Goal: Transaction & Acquisition: Book appointment/travel/reservation

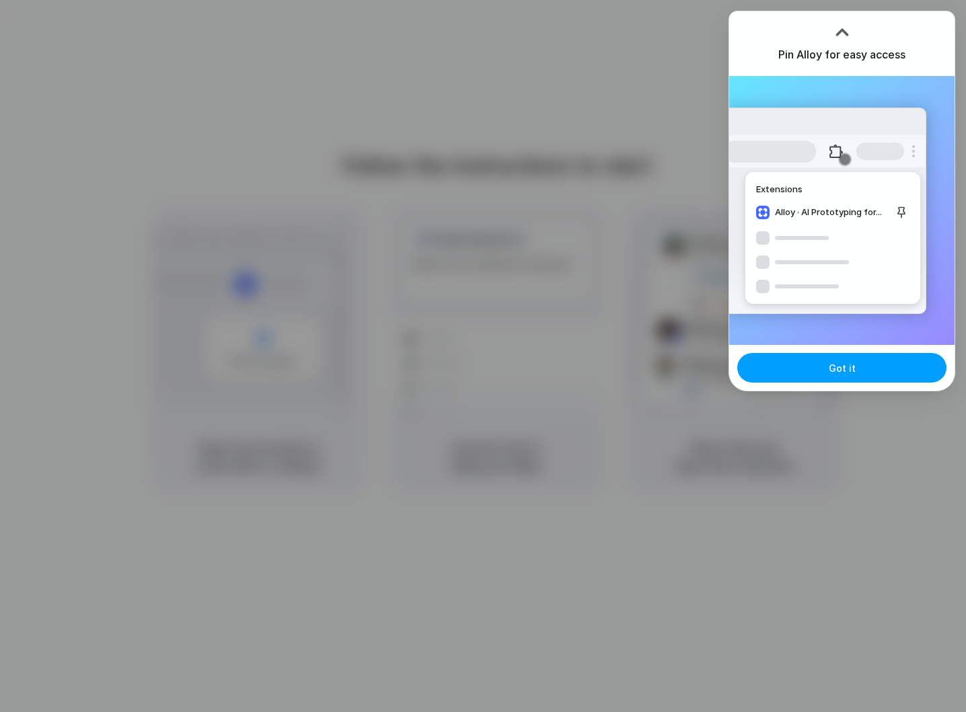
click at [869, 366] on button "Got it" at bounding box center [841, 368] width 209 height 30
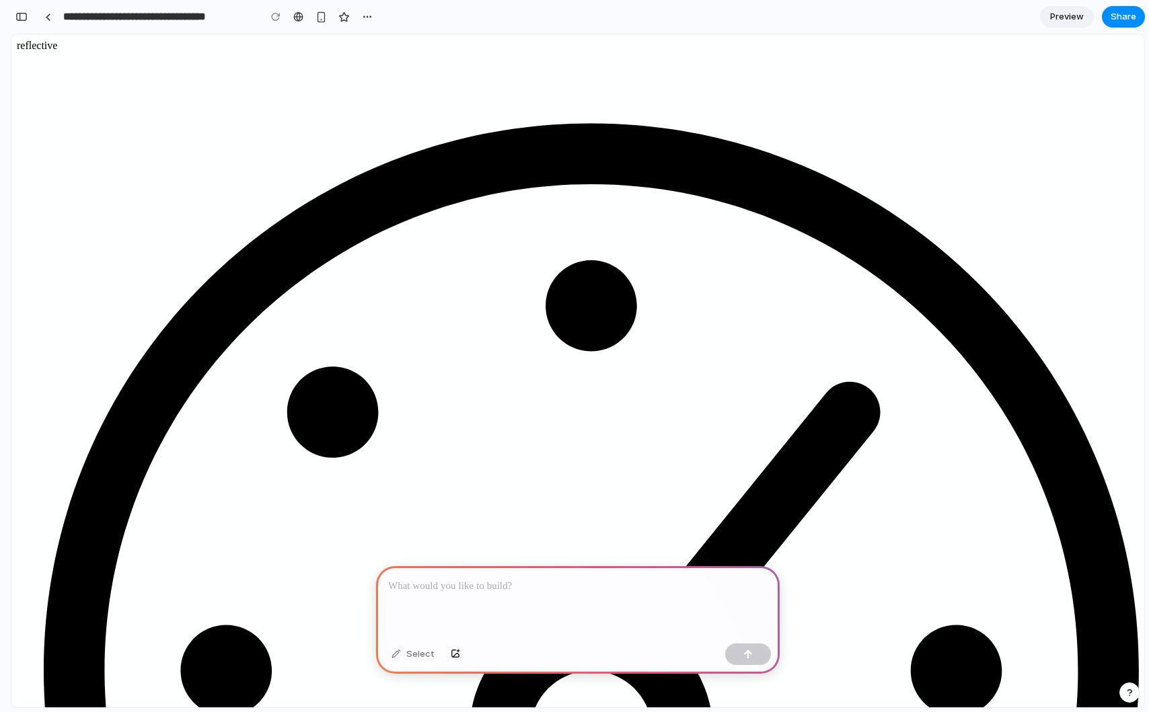
click at [464, 597] on div at bounding box center [578, 602] width 404 height 72
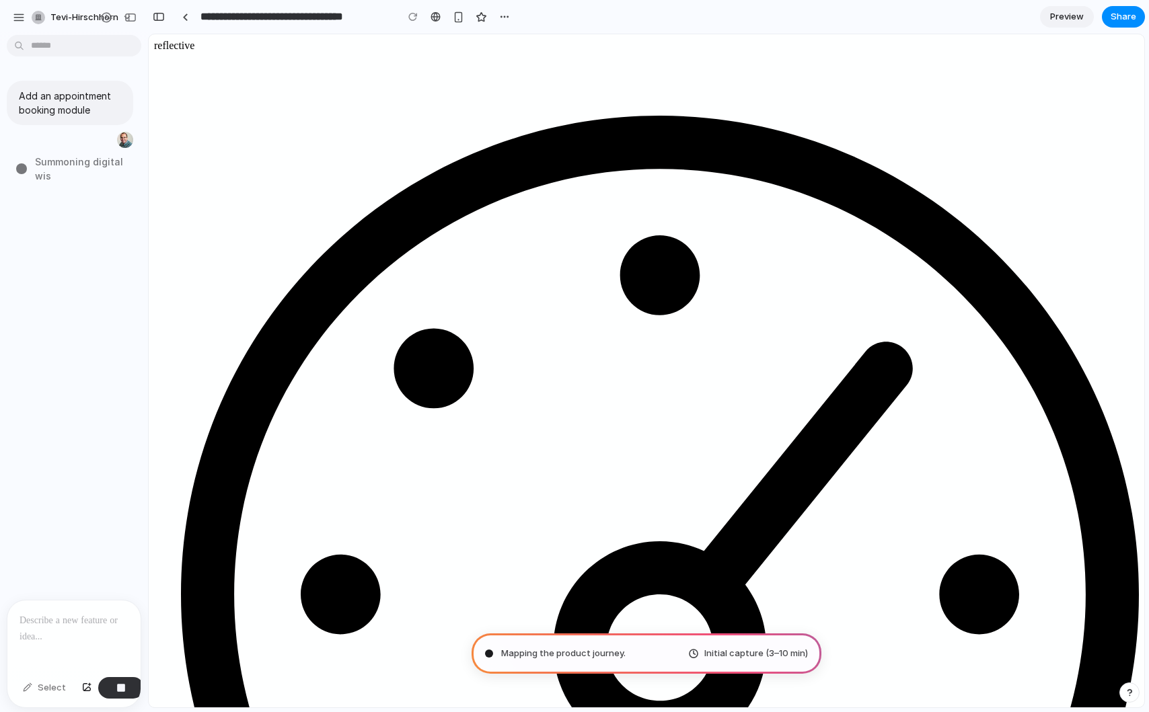
type input "**********"
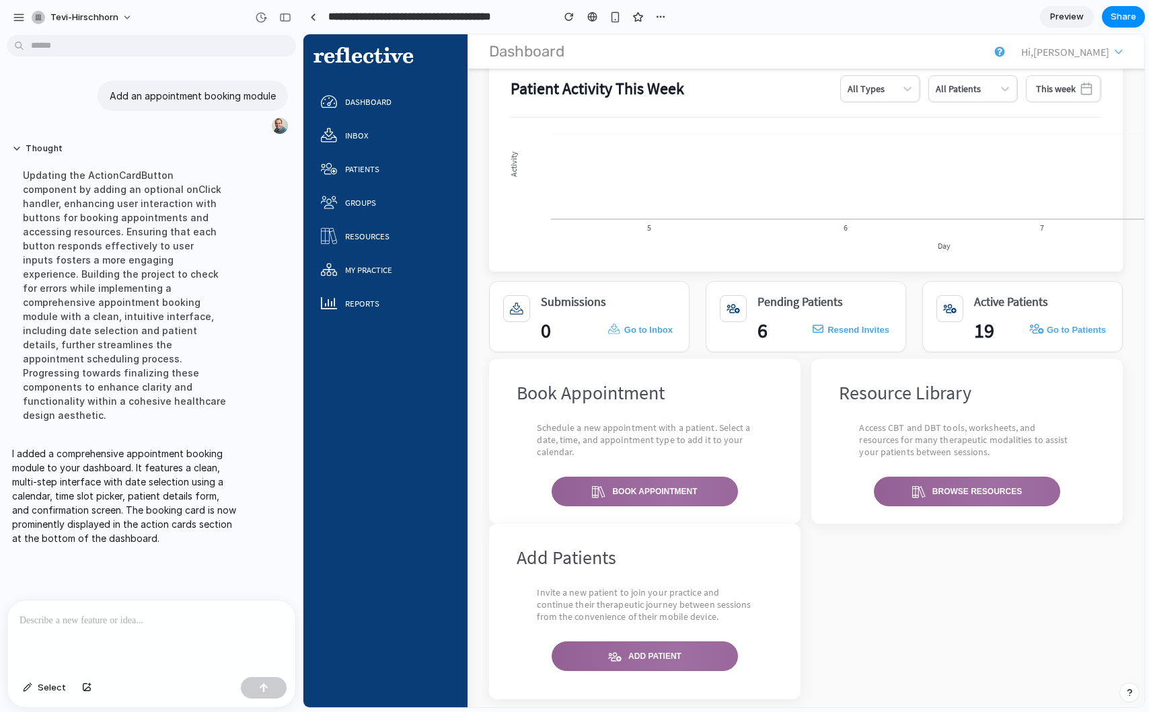
scroll to position [87, 0]
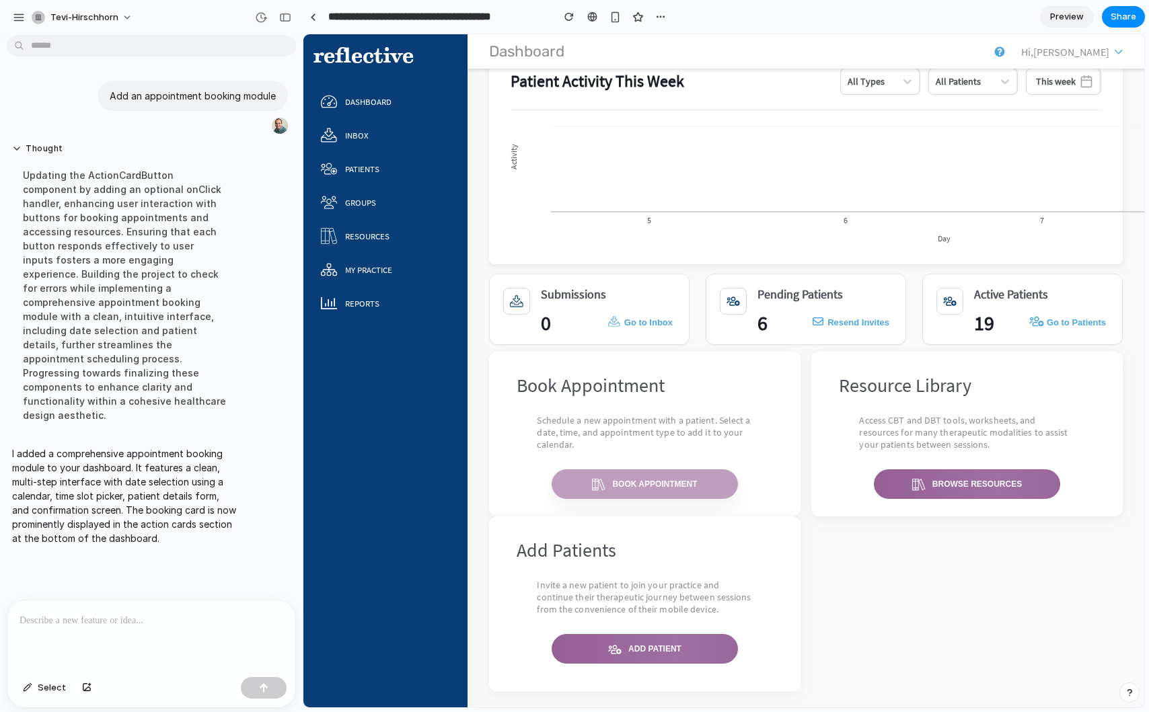
click at [615, 480] on div "Book Appointment" at bounding box center [654, 484] width 85 height 9
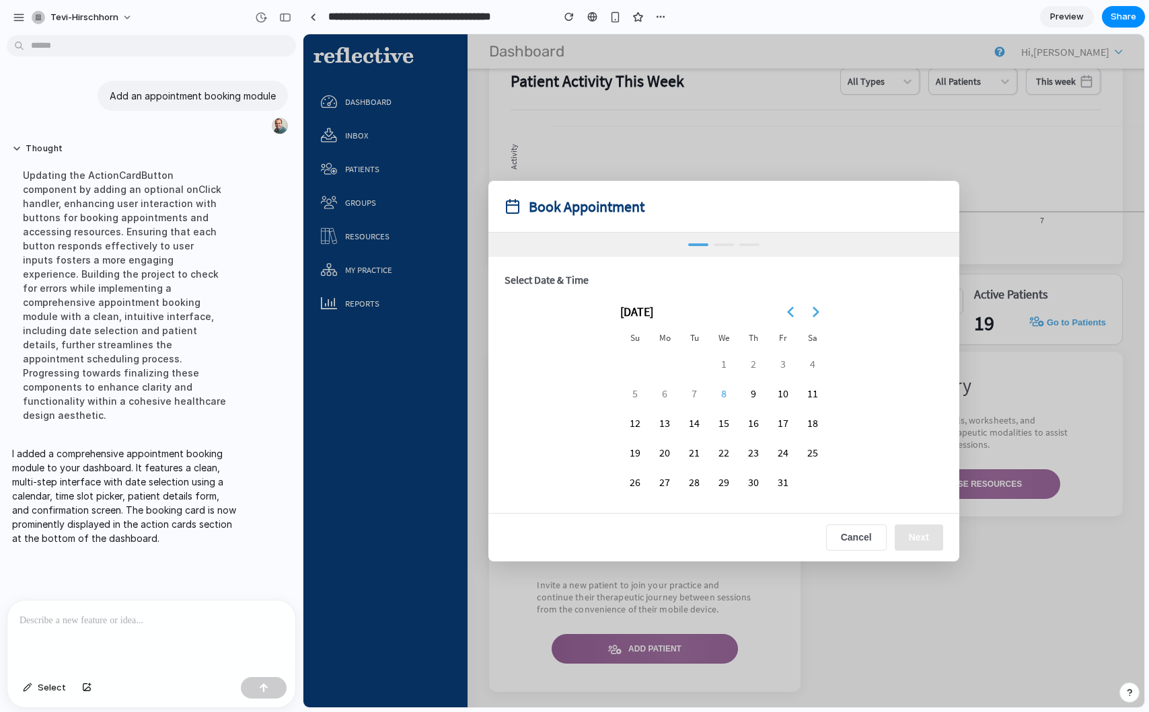
click at [727, 424] on button "15" at bounding box center [724, 423] width 28 height 28
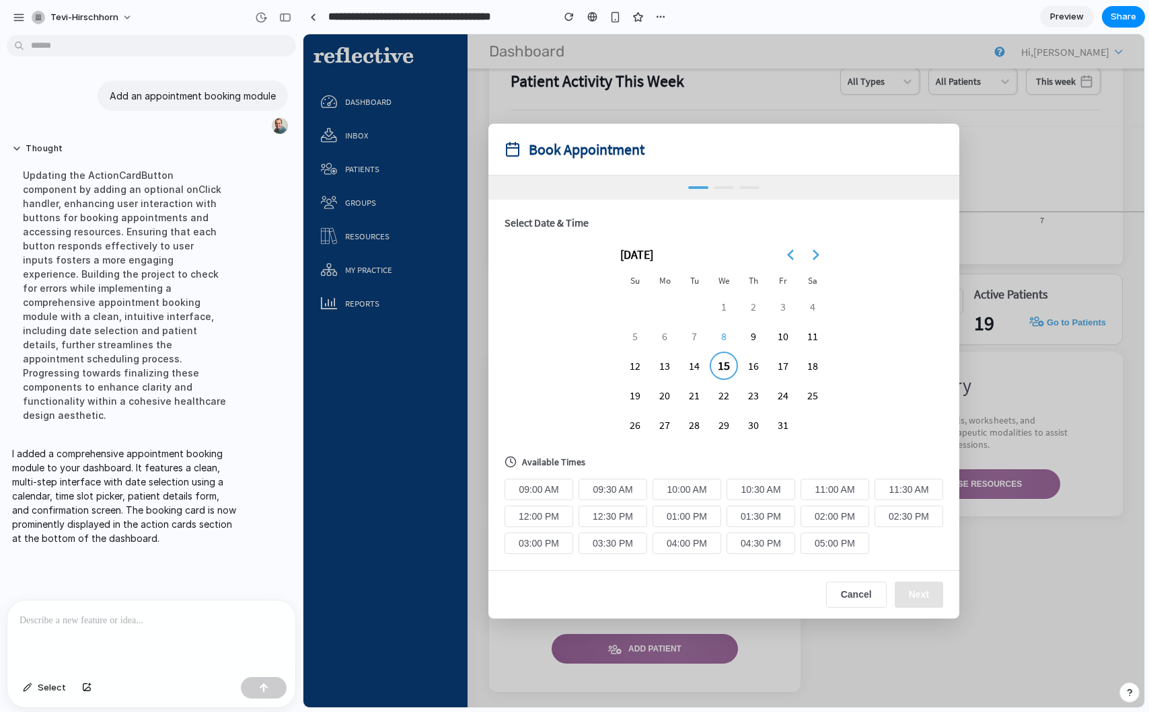
click at [727, 424] on button "29" at bounding box center [724, 425] width 28 height 28
click at [683, 511] on button "01:00 PM" at bounding box center [686, 517] width 69 height 22
click at [920, 599] on span "Next" at bounding box center [919, 595] width 20 height 11
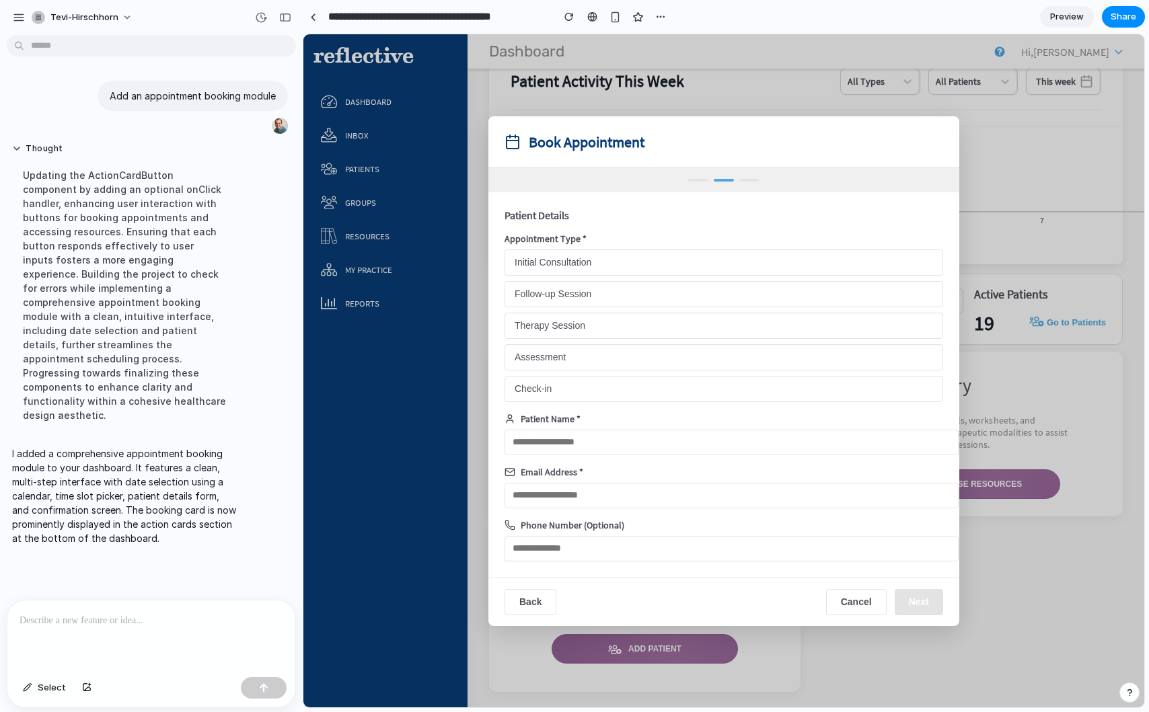
click at [539, 604] on span "Back" at bounding box center [530, 602] width 22 height 11
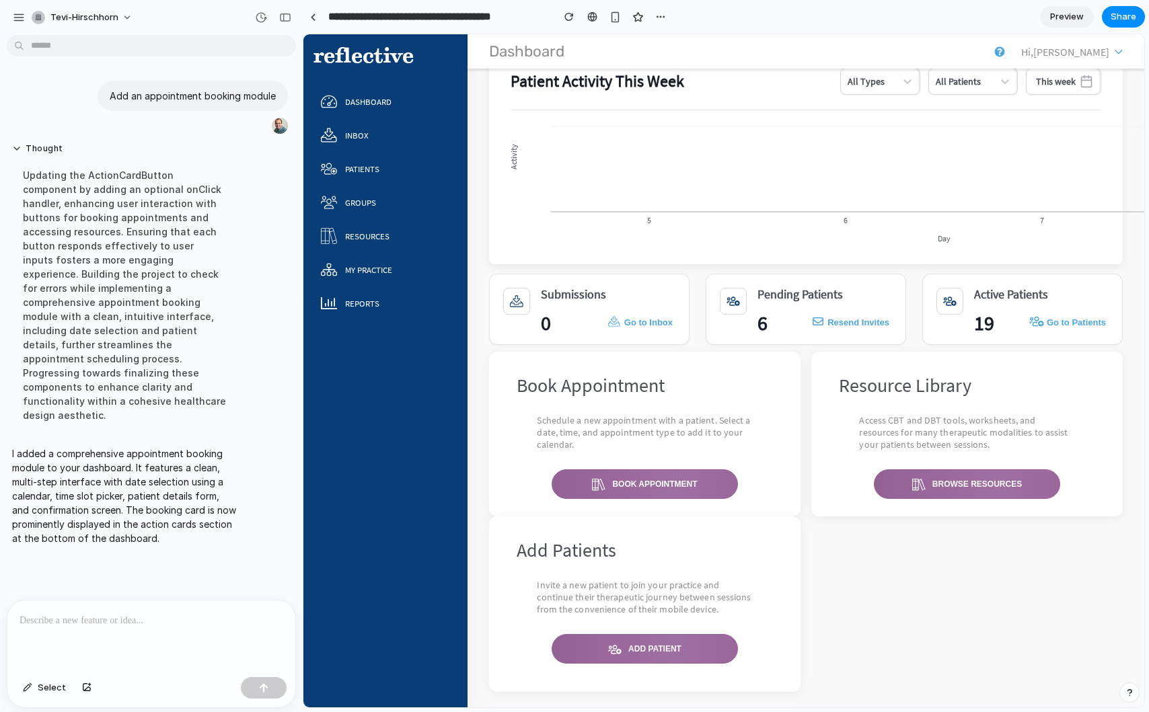
click at [185, 635] on div at bounding box center [151, 636] width 288 height 71
click at [182, 622] on p at bounding box center [152, 621] width 264 height 16
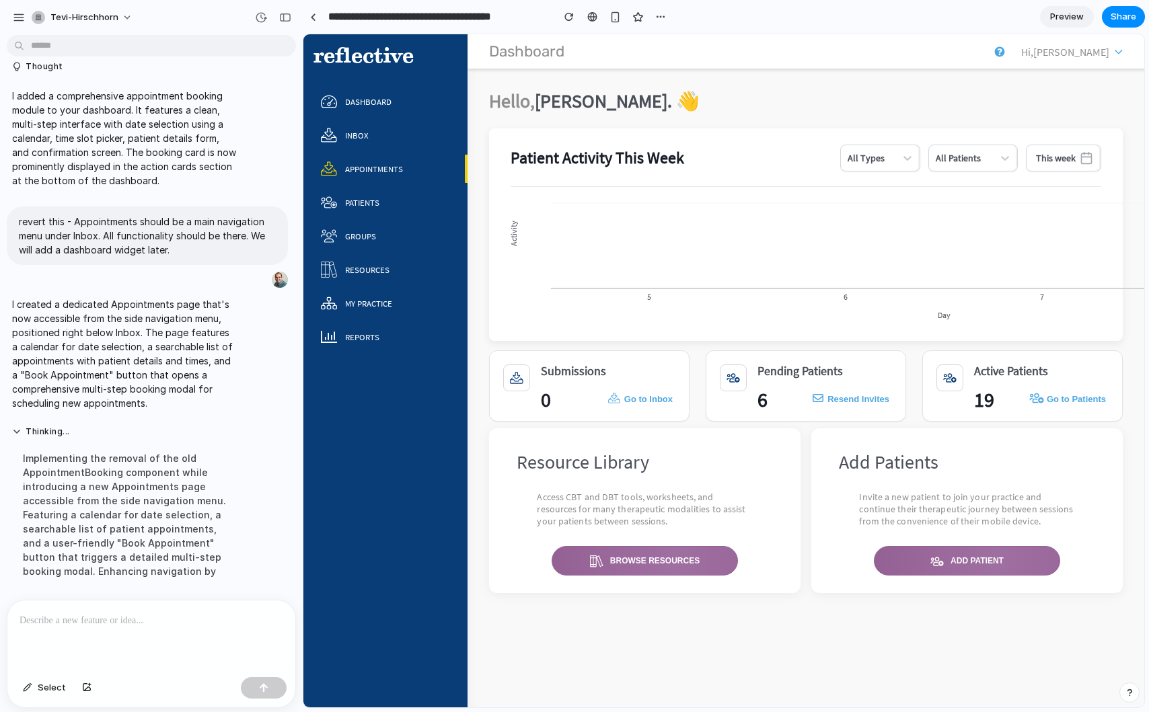
click at [348, 165] on div "Appointments" at bounding box center [374, 168] width 58 height 11
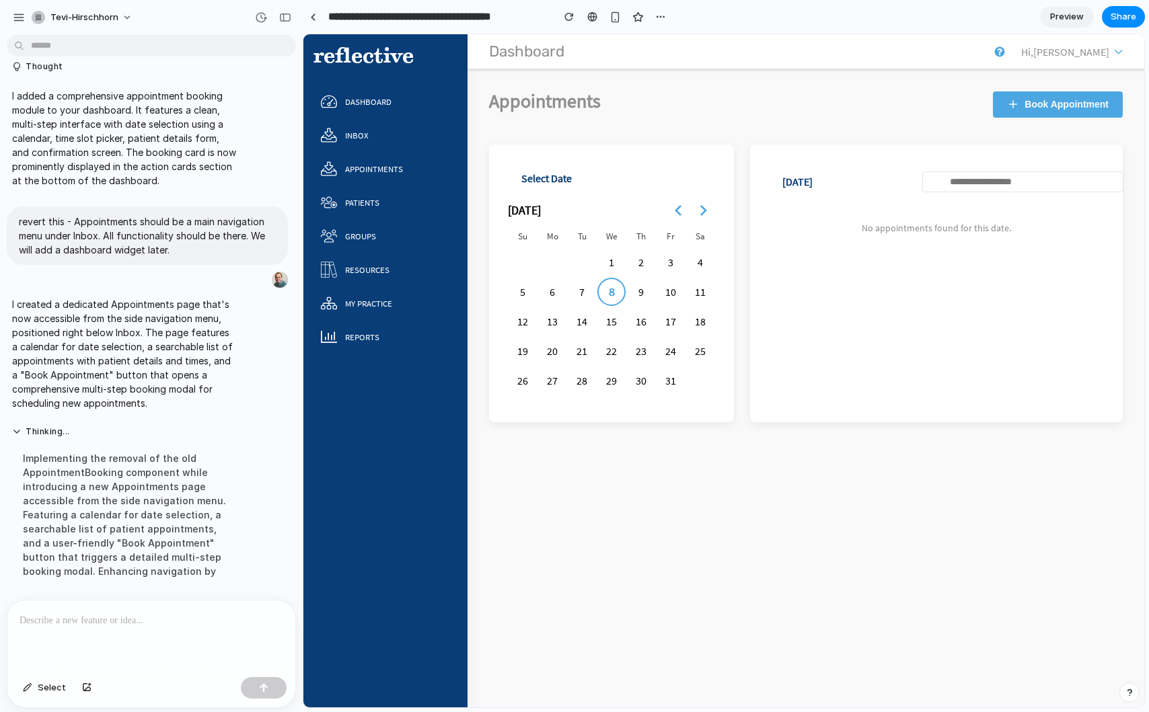
click at [752, 573] on div "Dashboard Hi, [PERSON_NAME] Appointments Book Appointment Select Date [DATE] Su…" at bounding box center [806, 391] width 677 height 632
click at [1021, 107] on button "Book Appointment" at bounding box center [1058, 104] width 130 height 26
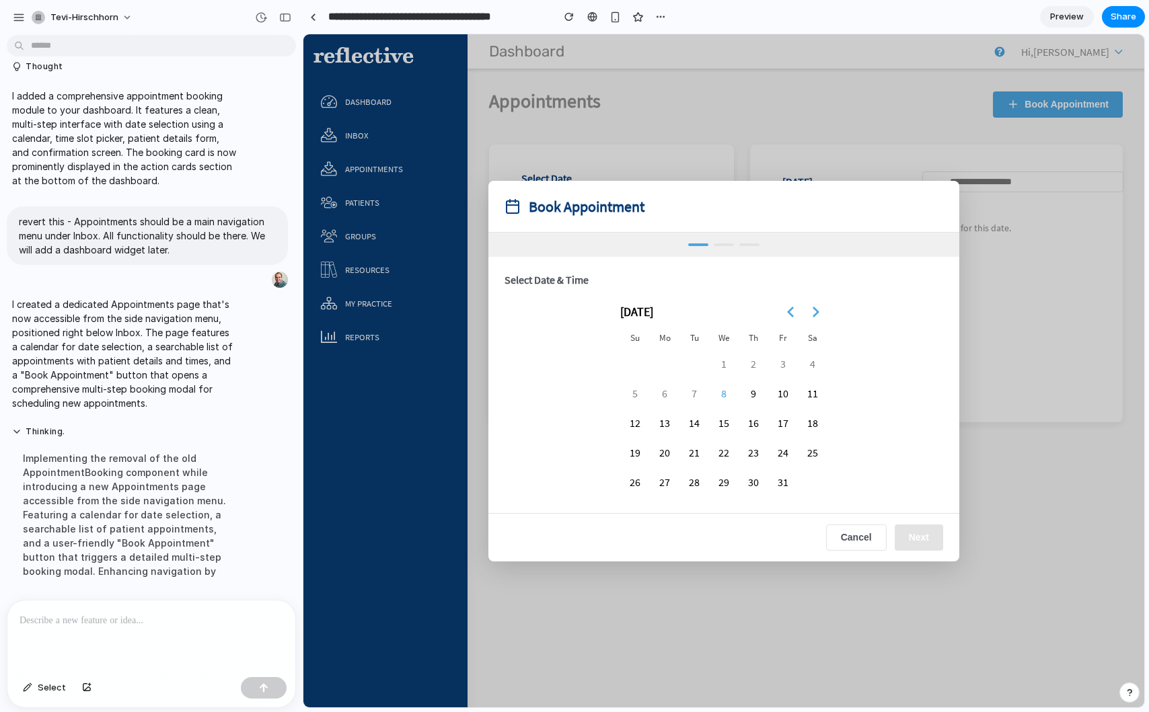
click at [663, 424] on button "13" at bounding box center [664, 423] width 28 height 28
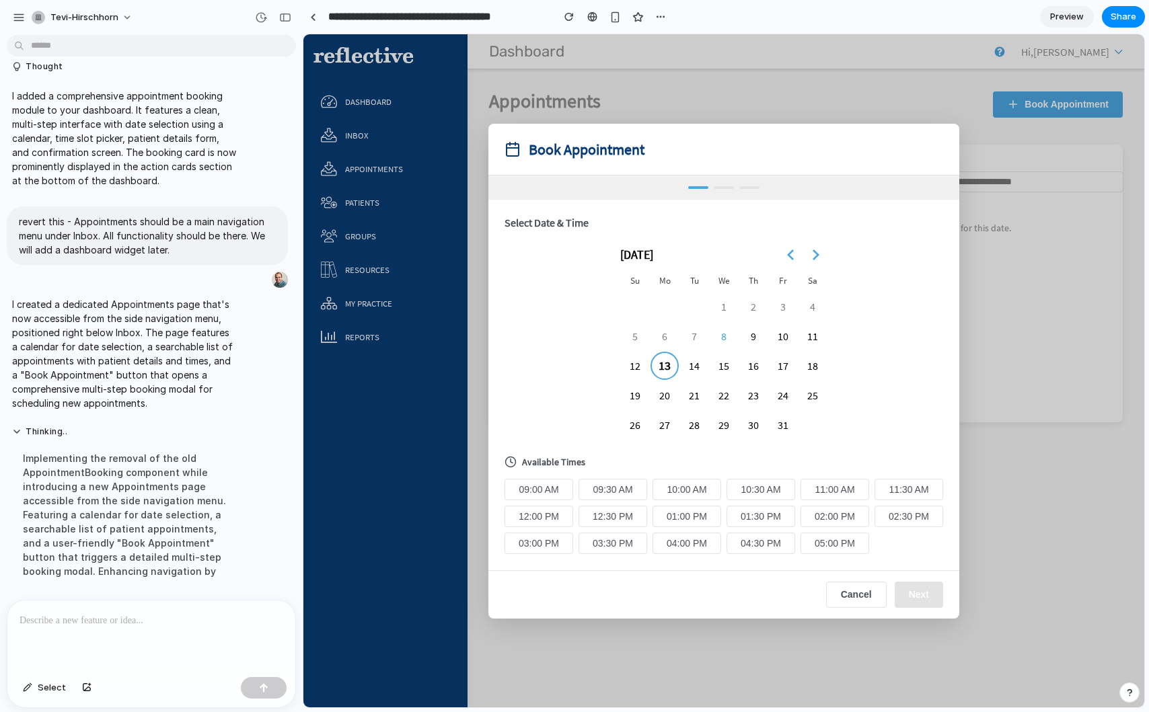
click at [678, 488] on button "10:00 AM" at bounding box center [686, 490] width 69 height 22
click at [905, 596] on button "Next" at bounding box center [919, 596] width 48 height 26
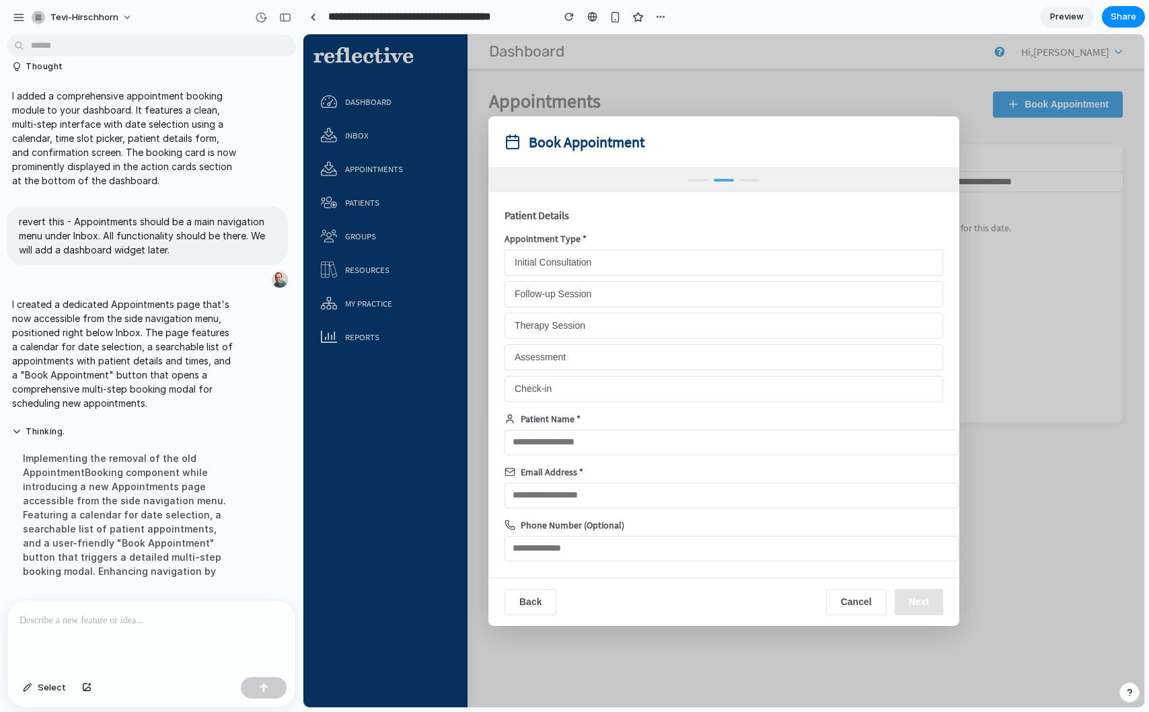
click at [646, 256] on button "Initial Consultation" at bounding box center [724, 263] width 439 height 26
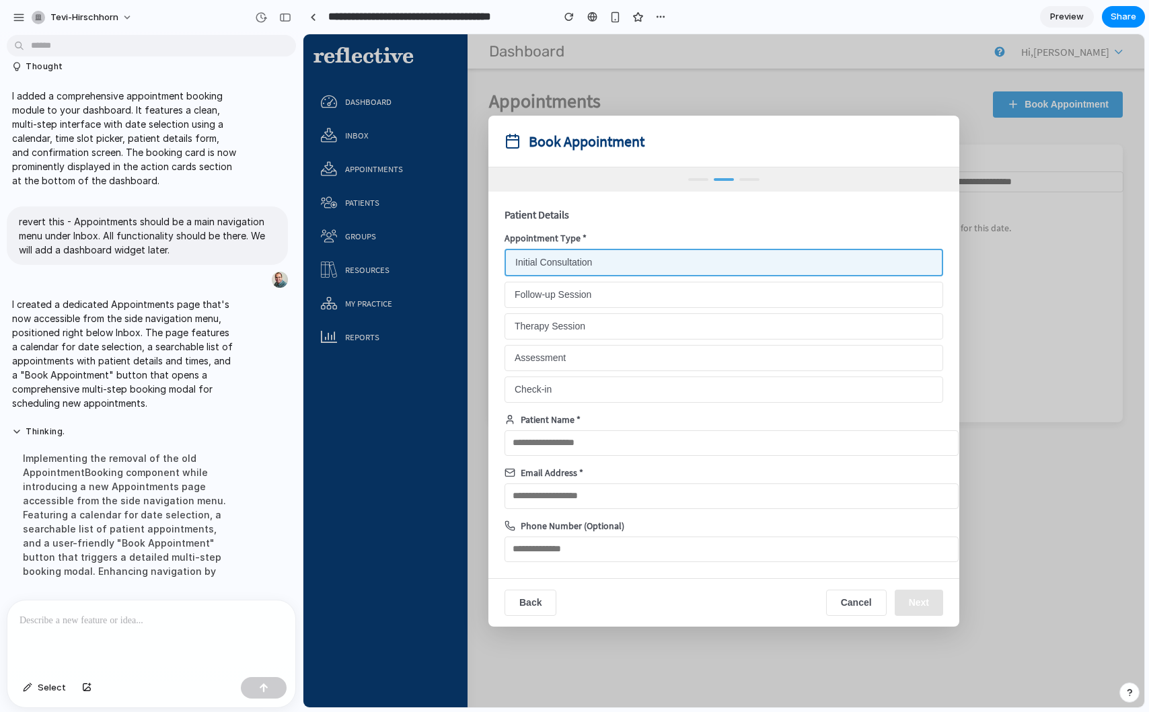
click at [610, 435] on input "text" at bounding box center [732, 444] width 454 height 26
drag, startPoint x: 610, startPoint y: 435, endPoint x: 609, endPoint y: 442, distance: 6.8
click at [609, 442] on input "text" at bounding box center [732, 444] width 454 height 26
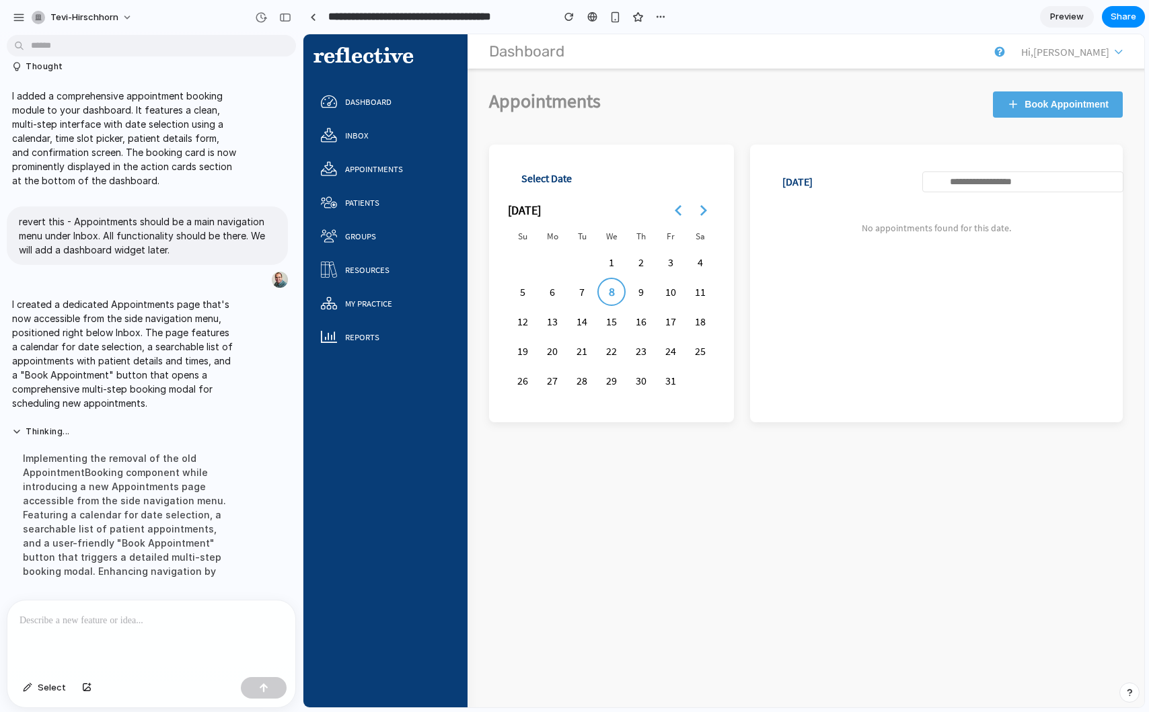
click at [62, 628] on div at bounding box center [151, 636] width 288 height 71
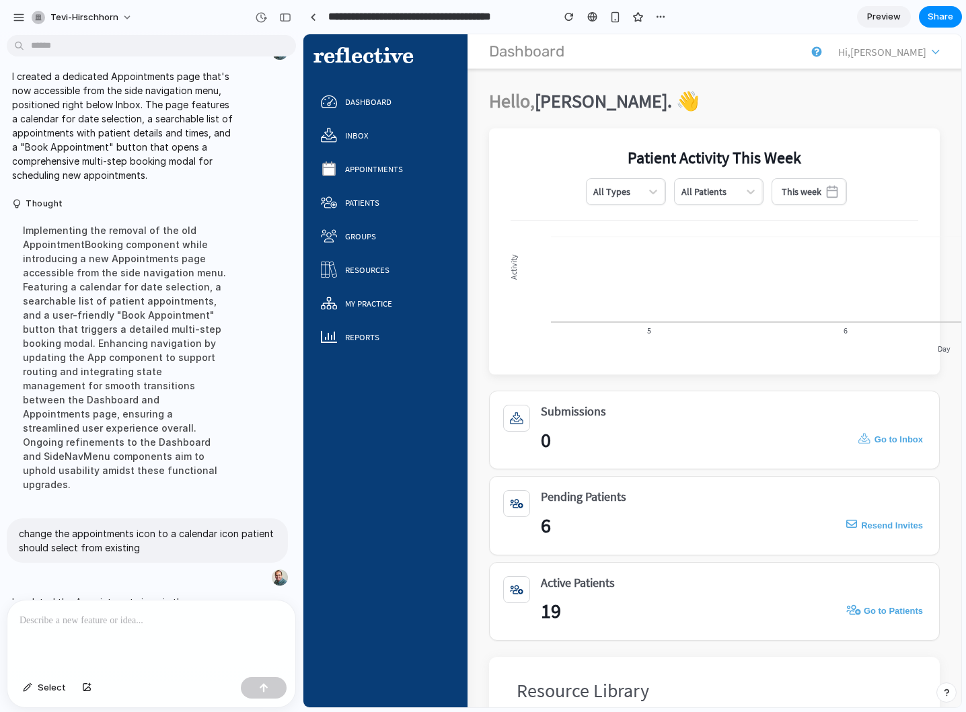
scroll to position [324, 0]
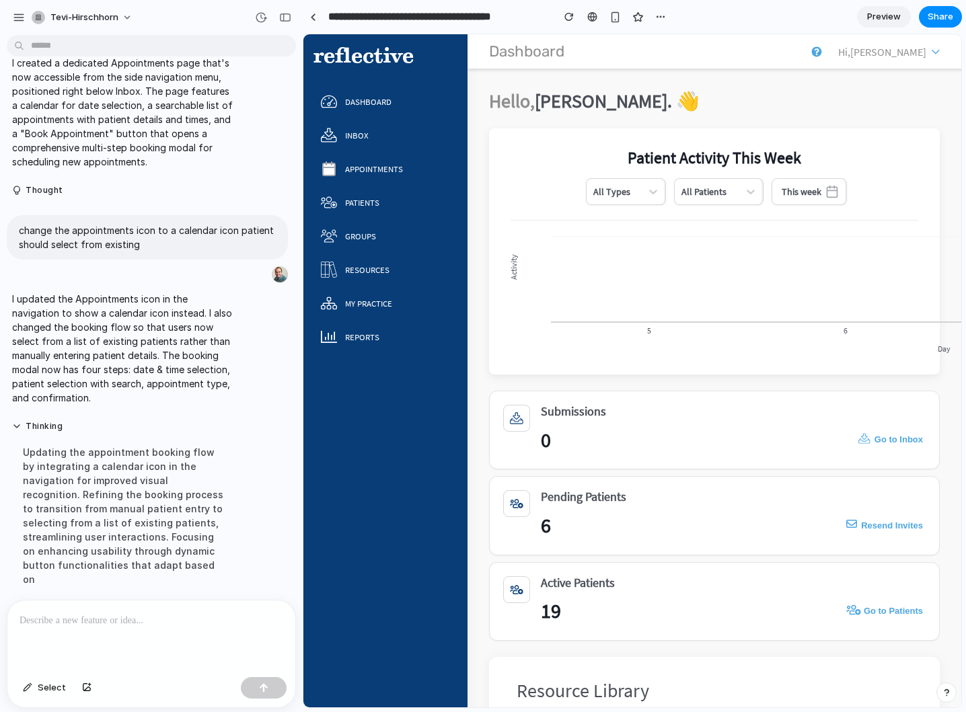
click at [398, 537] on div "reflective Dashboard Inbox Appointments Patients Groups Resources My Practice R…" at bounding box center [385, 370] width 164 height 673
